Goal: Use online tool/utility: Utilize a website feature to perform a specific function

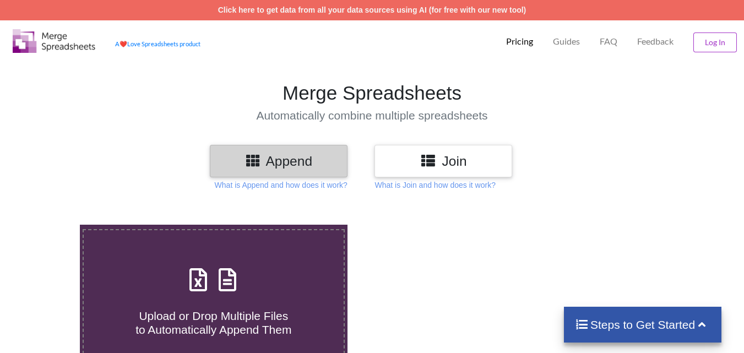
click at [299, 171] on div "Append" at bounding box center [279, 161] width 138 height 32
drag, startPoint x: 299, startPoint y: 171, endPoint x: 260, endPoint y: 165, distance: 39.0
click at [327, 90] on h1 "Merge Spreadsheets" at bounding box center [371, 92] width 755 height 23
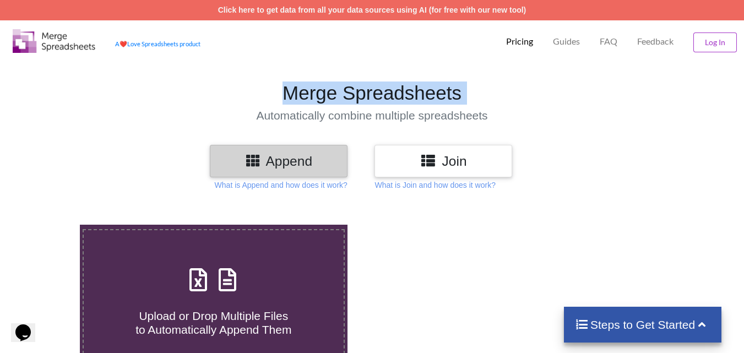
click at [327, 90] on h1 "Merge Spreadsheets" at bounding box center [371, 92] width 755 height 23
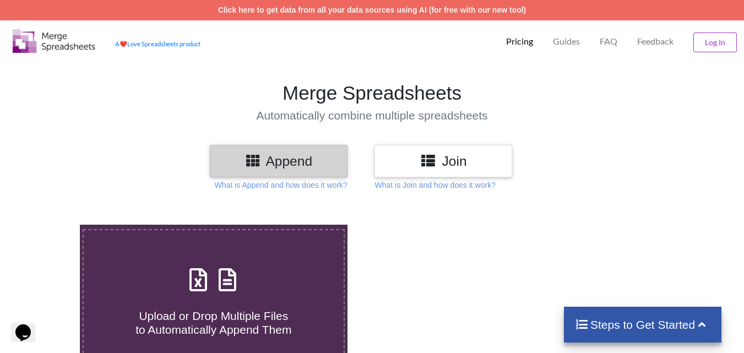
click at [423, 118] on h4 "Automatically combine multiple spreadsheets" at bounding box center [371, 115] width 755 height 14
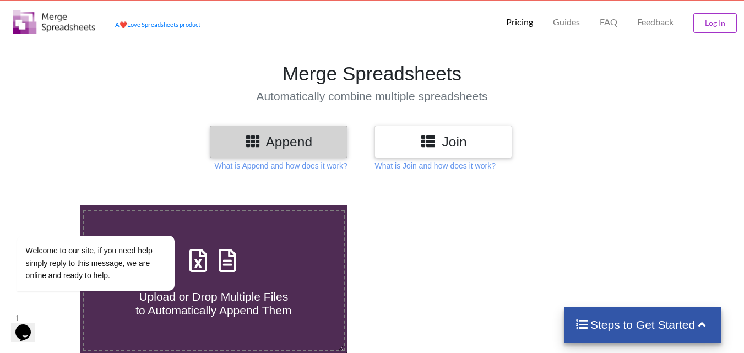
scroll to position [22, 0]
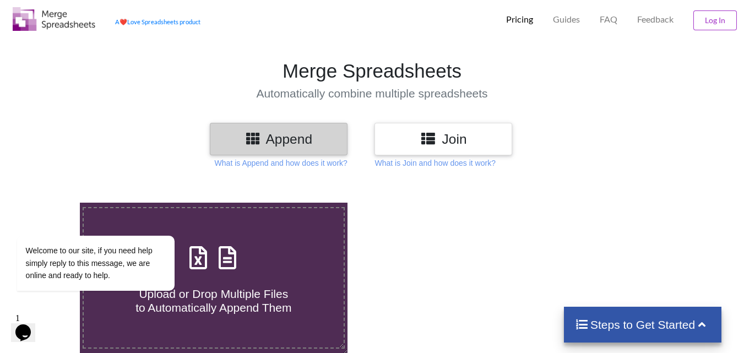
click at [275, 214] on label "Upload or Drop Multiple Files to Automatically Append Them" at bounding box center [214, 278] width 262 height 142
click at [50, 203] on input "Upload or Drop Multiple Files to Automatically Append Them" at bounding box center [50, 203] width 0 height 0
type input "C:\fakepath\Excel_17571829366.xlsx"
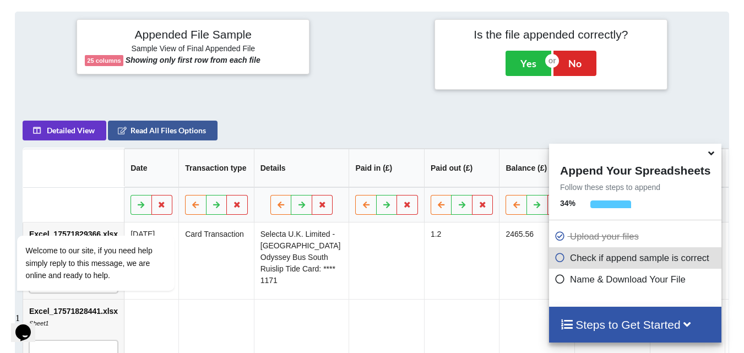
scroll to position [176, 0]
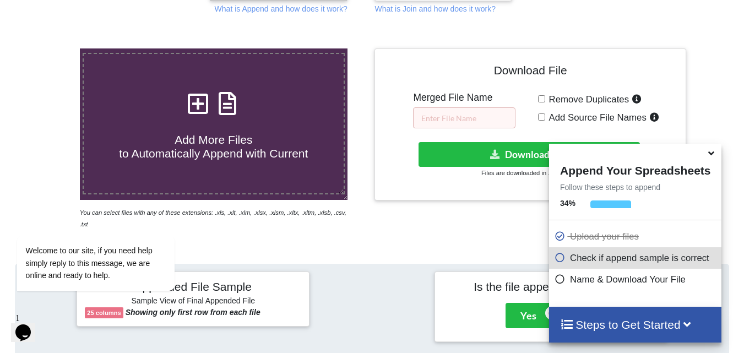
click at [710, 156] on icon at bounding box center [711, 151] width 12 height 10
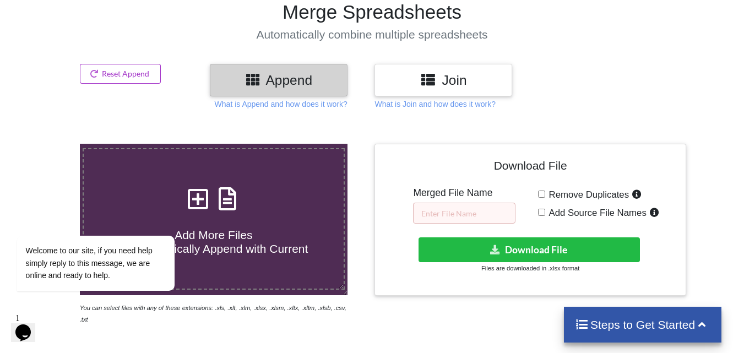
scroll to position [87, 0]
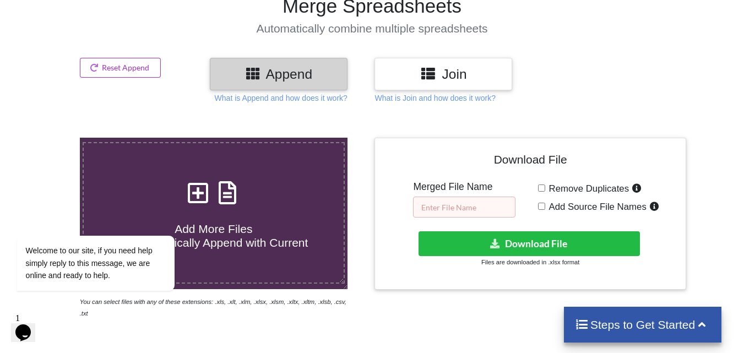
click at [478, 211] on input "text" at bounding box center [464, 207] width 102 height 21
type input "m"
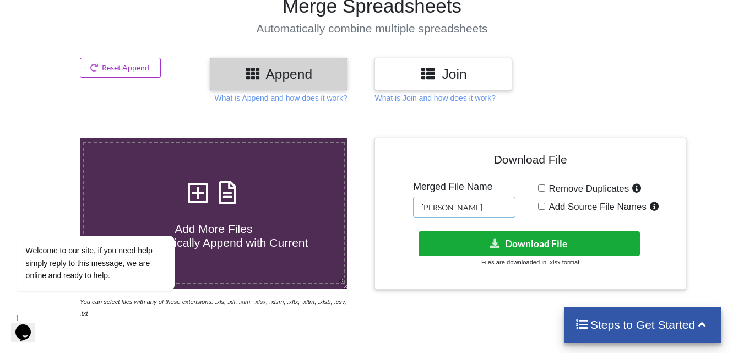
type input "[PERSON_NAME]"
click at [499, 248] on button "Download File" at bounding box center [528, 243] width 221 height 25
